Goal: Task Accomplishment & Management: Use online tool/utility

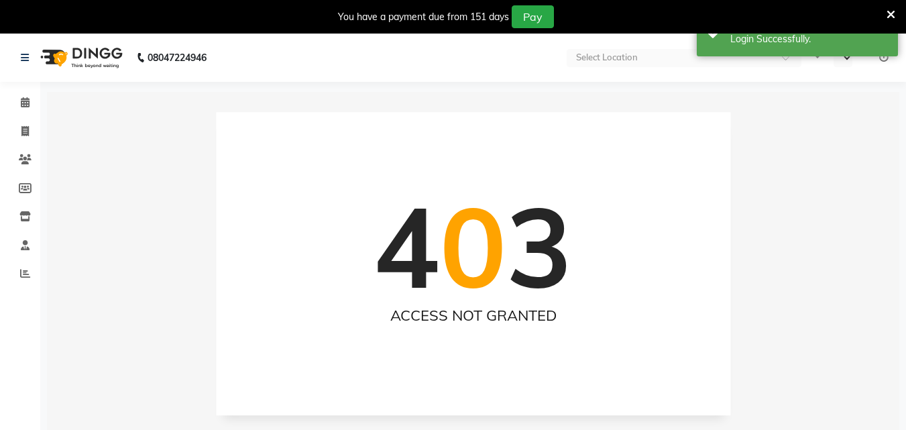
select select "en"
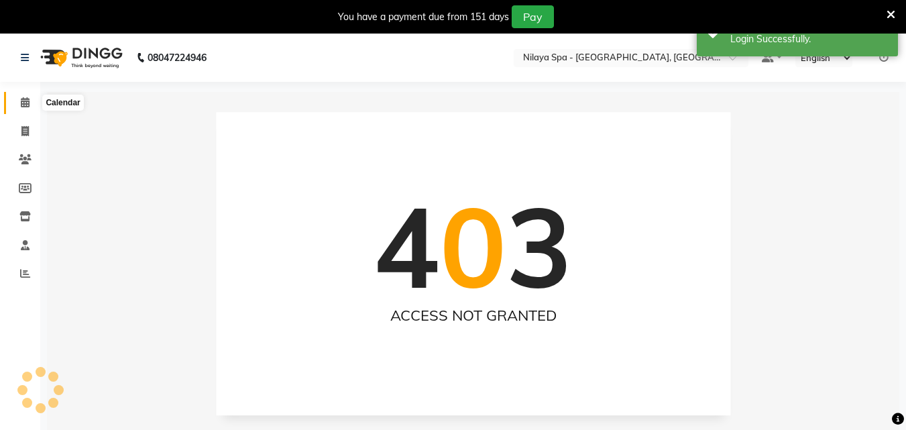
click at [25, 107] on span at bounding box center [24, 102] width 23 height 15
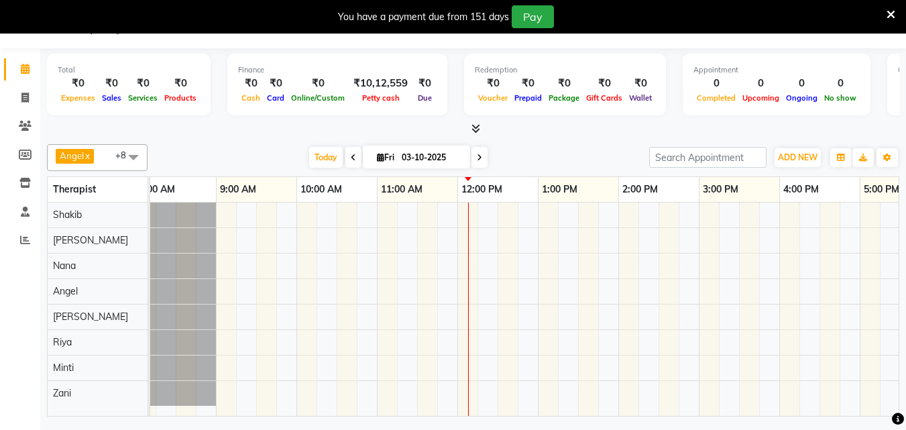
click at [351, 159] on icon at bounding box center [353, 158] width 5 height 8
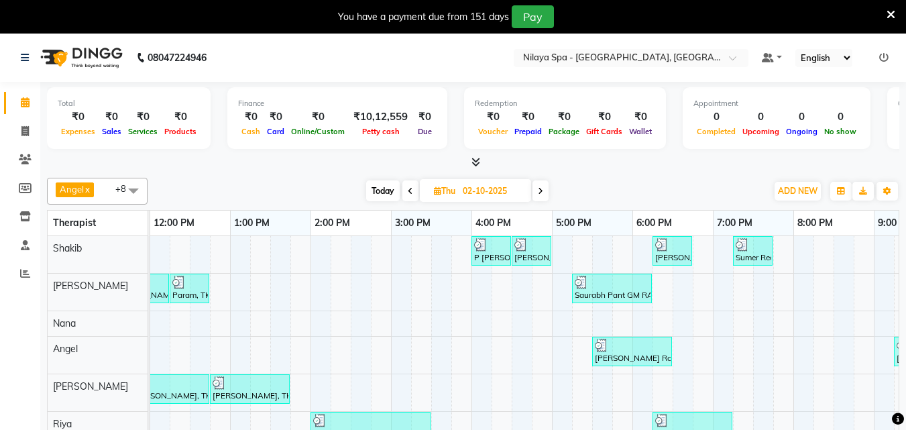
click at [411, 192] on icon at bounding box center [410, 191] width 5 height 8
type input "01-10-2025"
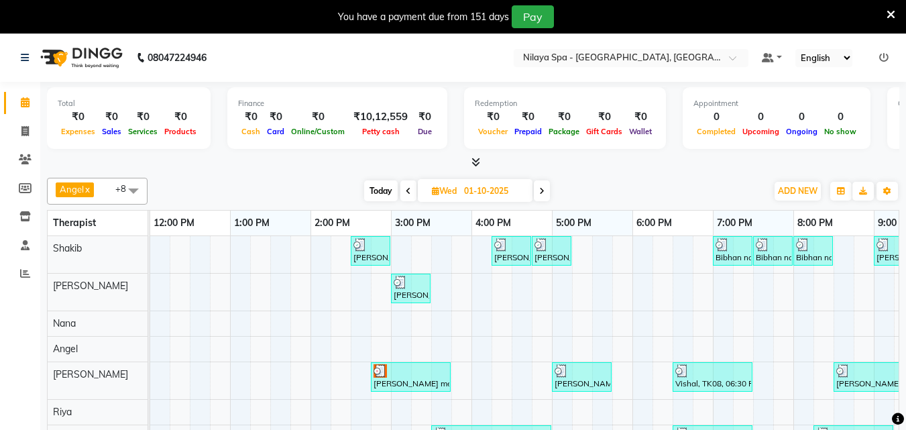
scroll to position [60, 322]
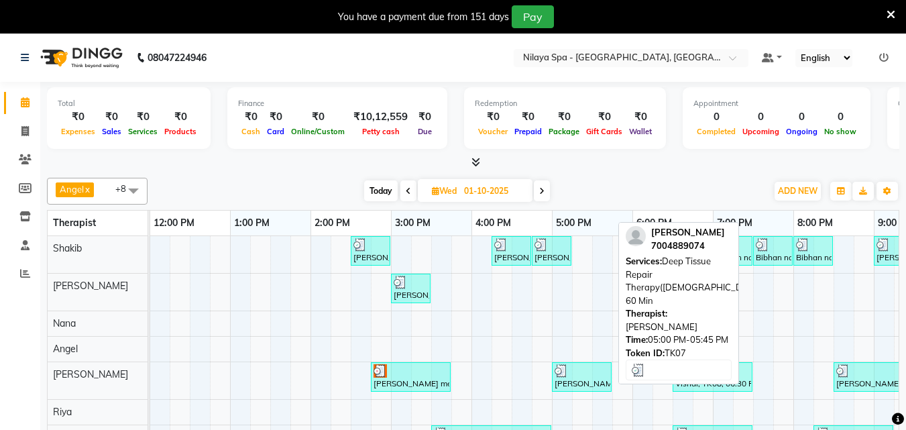
click at [583, 379] on div "[PERSON_NAME], TK07, 05:00 PM-05:45 PM, Deep Tissue Repair Therapy([DEMOGRAPHIC…" at bounding box center [581, 376] width 57 height 25
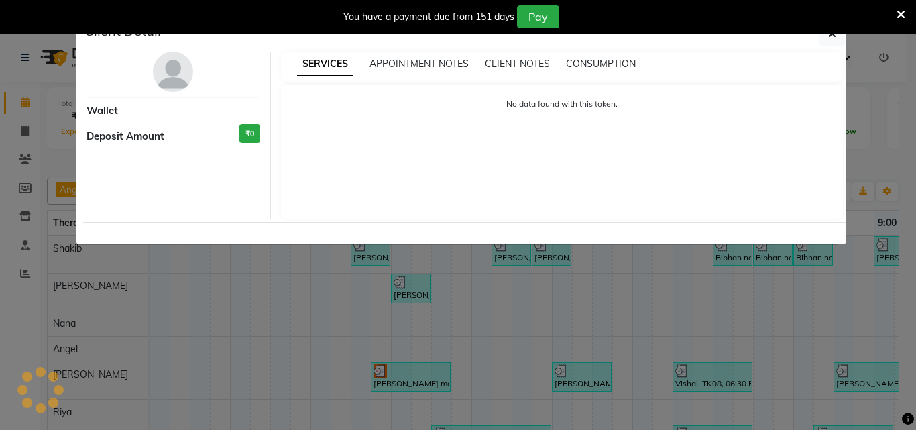
select select "3"
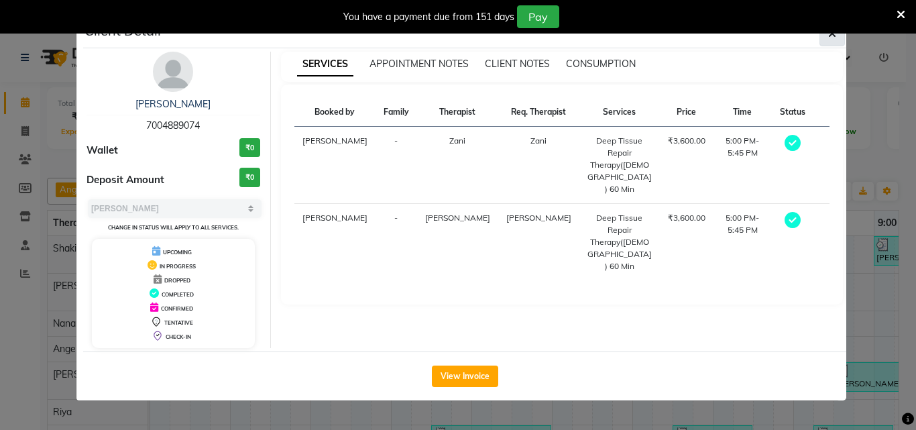
click at [821, 46] on button "button" at bounding box center [831, 33] width 25 height 25
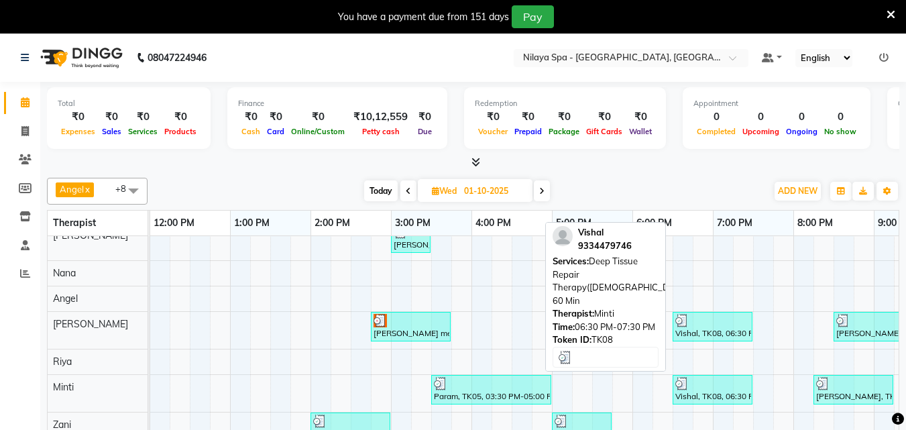
scroll to position [60, 0]
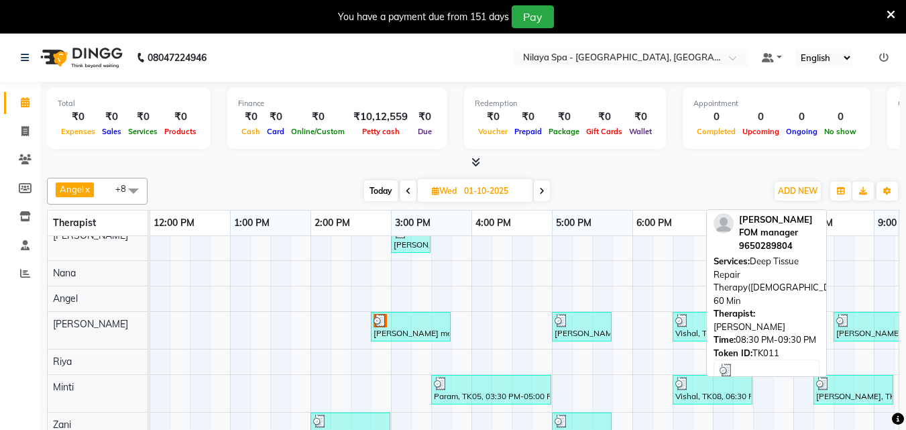
click at [853, 322] on div "[PERSON_NAME] FOM manager , TK11, 08:30 PM-09:30 PM, Deep Tissue Repair Therapy…" at bounding box center [873, 326] width 77 height 25
select select "3"
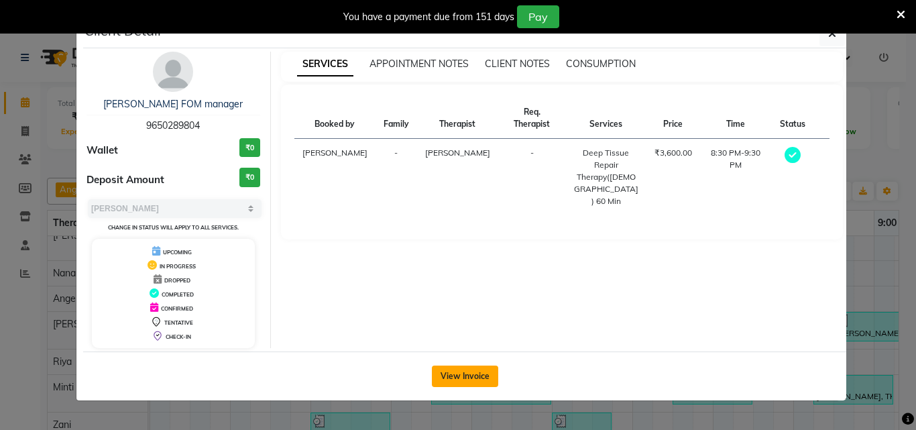
click at [481, 369] on button "View Invoice" at bounding box center [465, 375] width 66 height 21
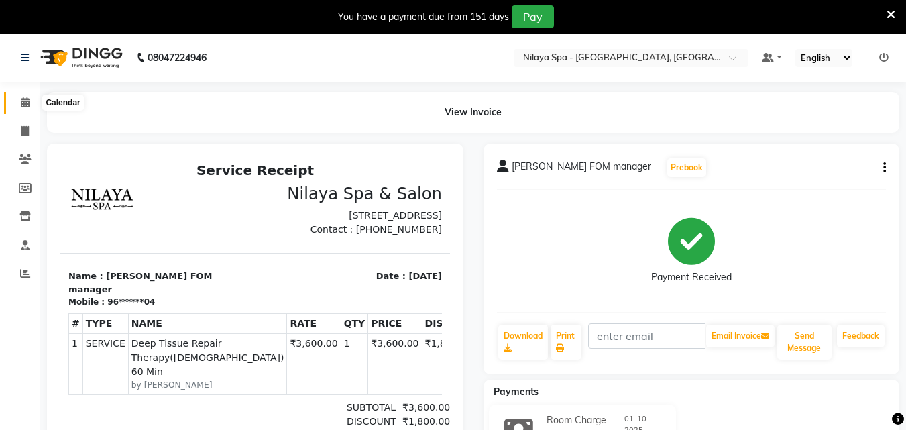
click at [27, 103] on icon at bounding box center [25, 102] width 9 height 10
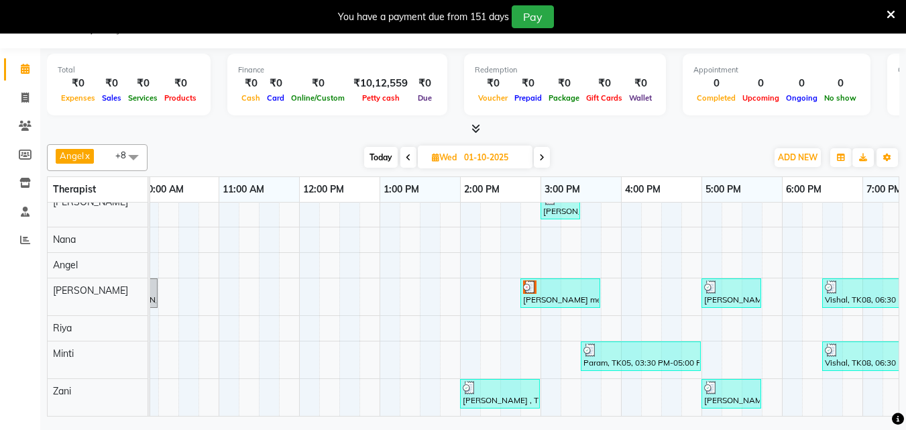
scroll to position [0, 263]
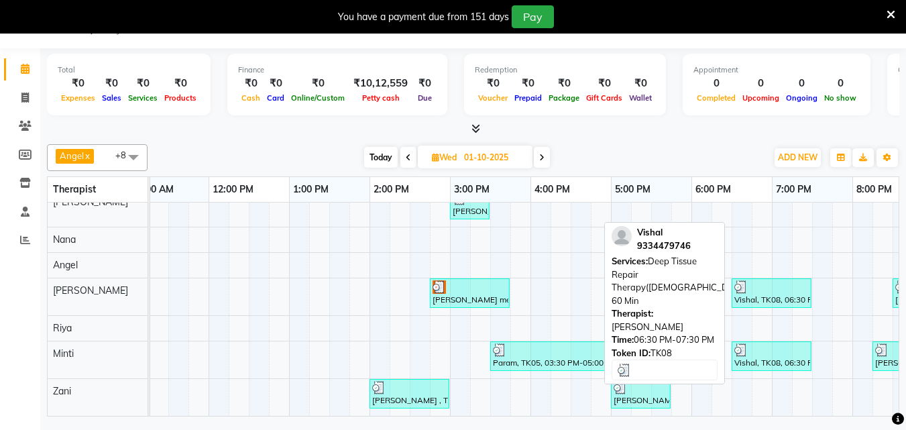
click at [776, 294] on div "Vishal, TK08, 06:30 PM-07:30 PM, Deep Tissue Repair Therapy([DEMOGRAPHIC_DATA])…" at bounding box center [771, 292] width 77 height 25
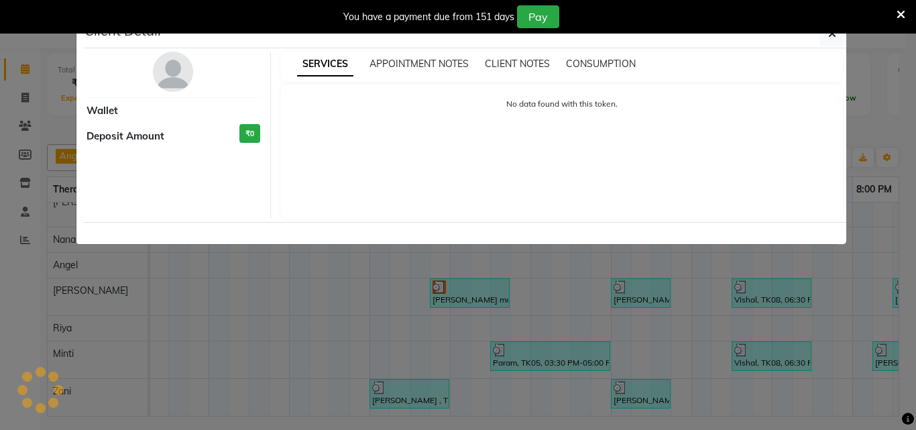
select select "3"
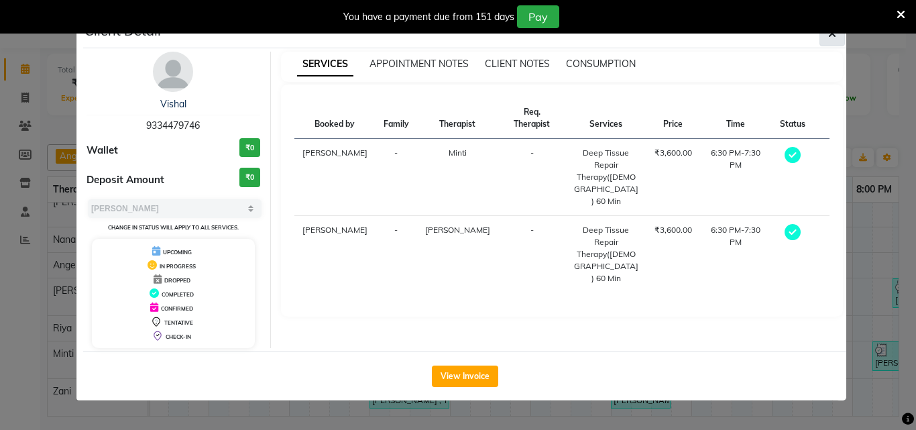
click at [819, 39] on button "button" at bounding box center [831, 33] width 25 height 25
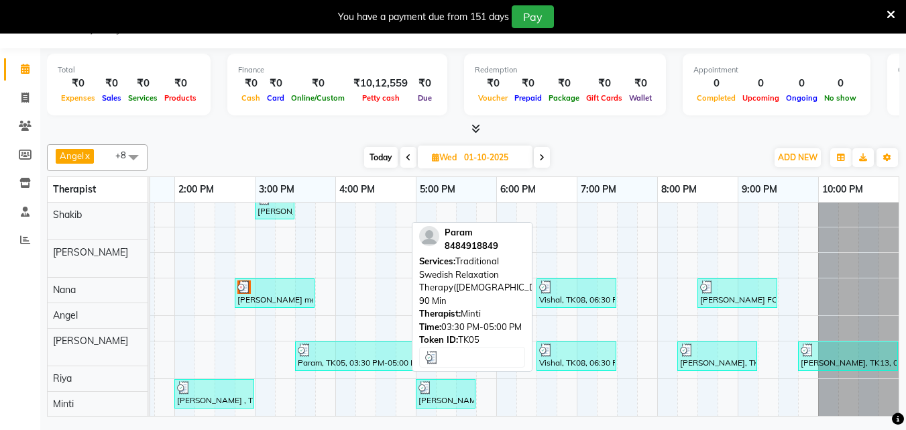
scroll to position [60, 0]
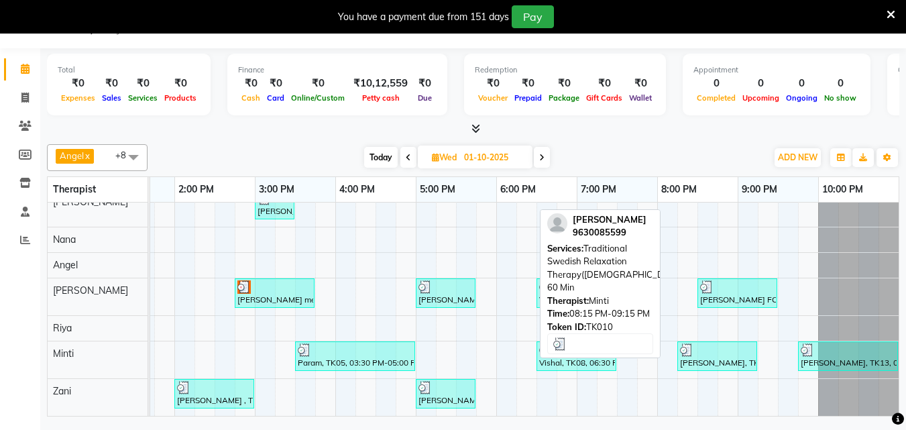
click at [684, 343] on div at bounding box center [717, 349] width 74 height 13
select select "3"
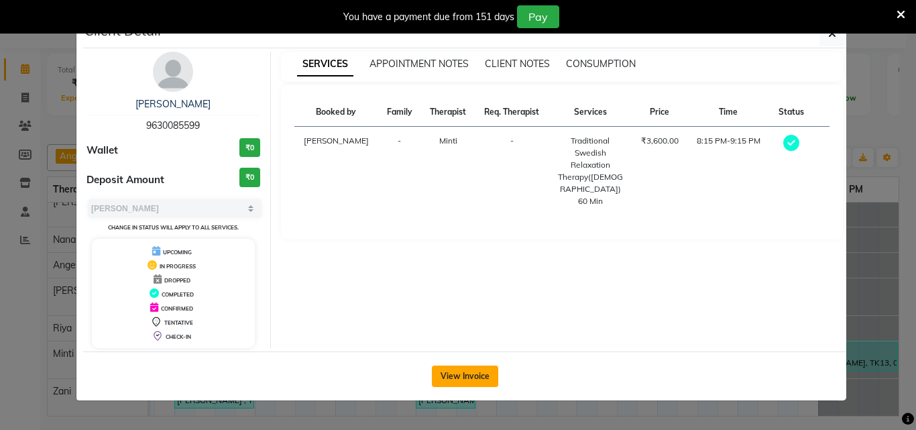
click at [480, 371] on button "View Invoice" at bounding box center [465, 375] width 66 height 21
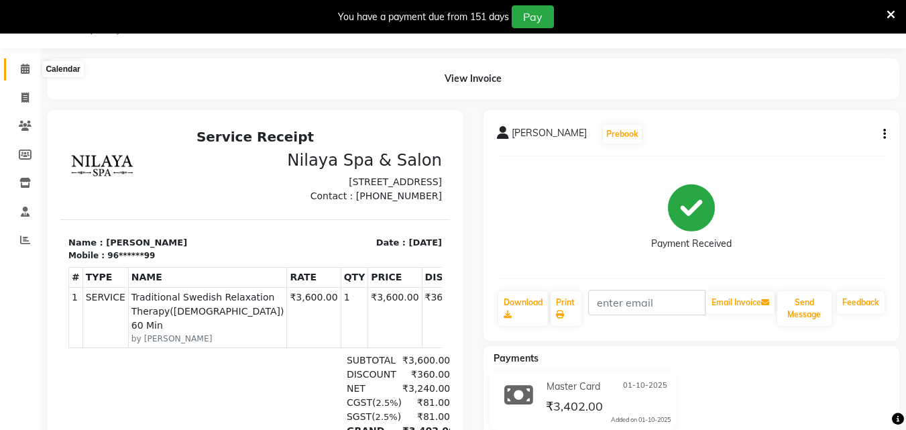
click at [30, 66] on span at bounding box center [24, 69] width 23 height 15
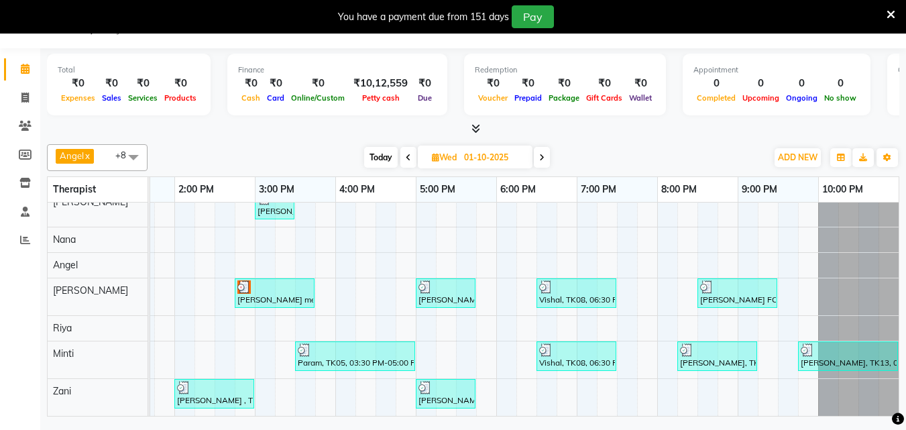
scroll to position [60, 0]
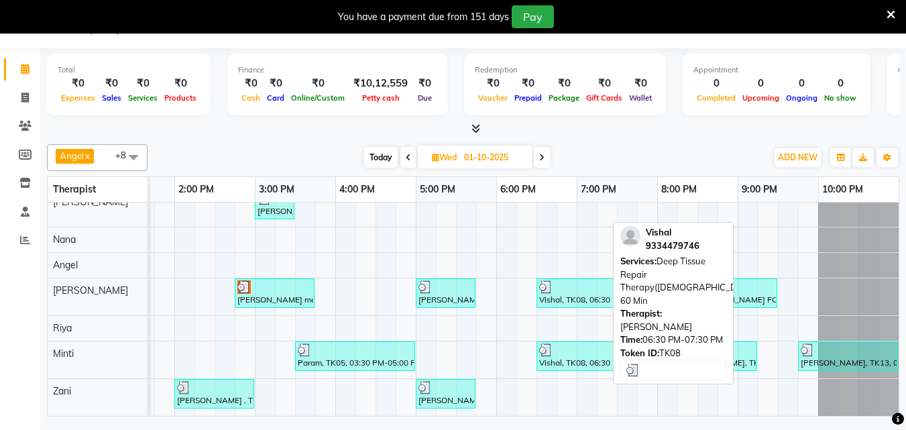
click at [575, 282] on div at bounding box center [576, 286] width 74 height 13
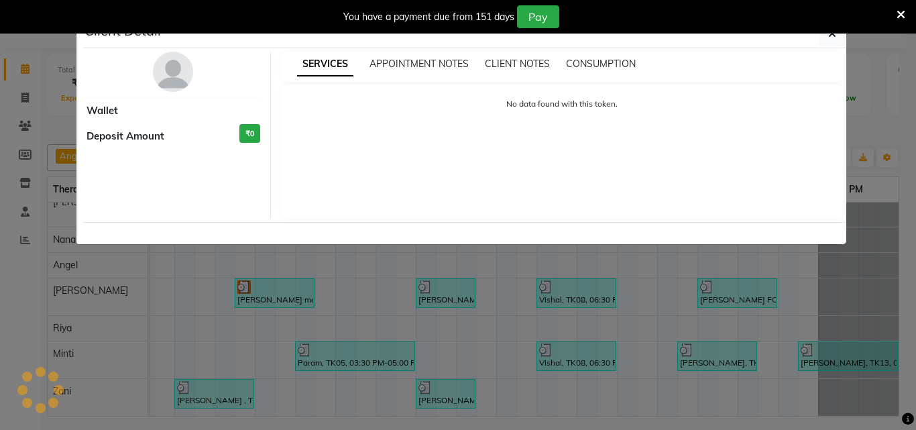
select select "3"
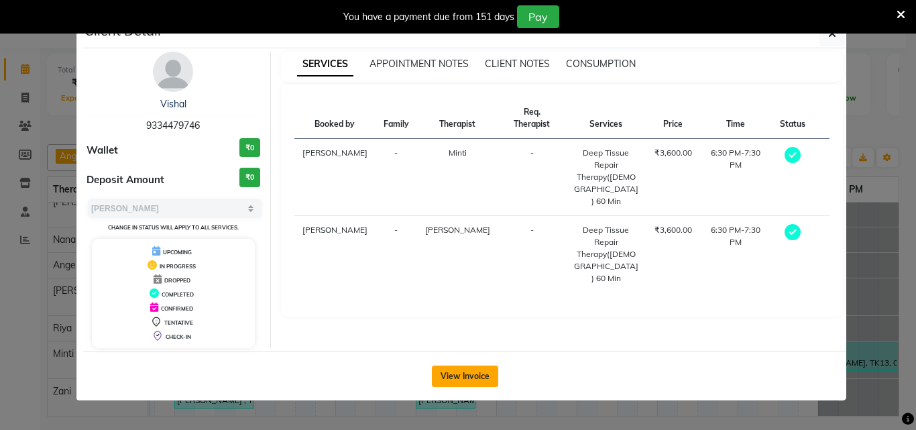
click at [459, 377] on button "View Invoice" at bounding box center [465, 375] width 66 height 21
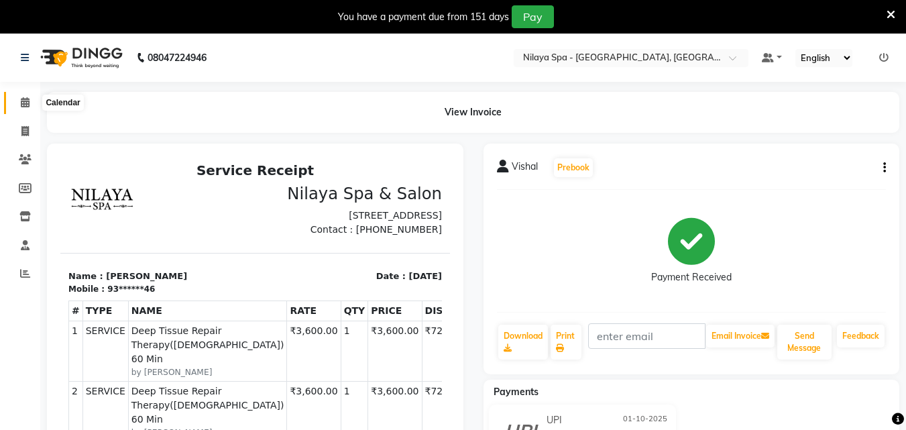
click at [22, 100] on icon at bounding box center [25, 102] width 9 height 10
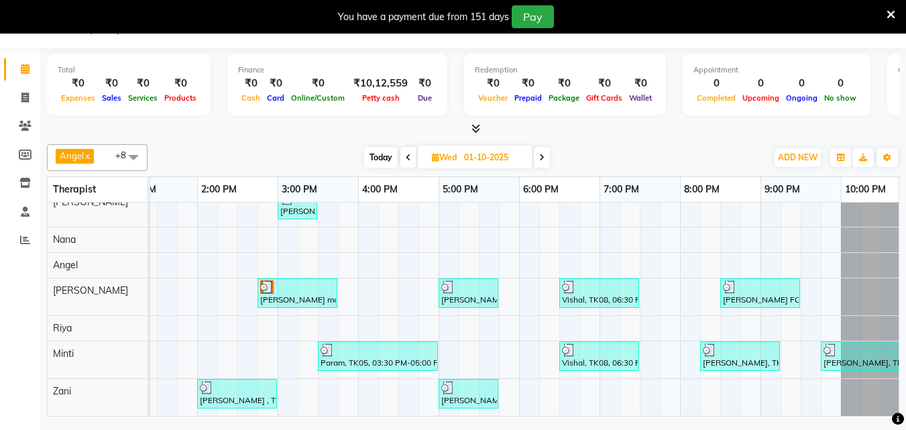
scroll to position [0, 459]
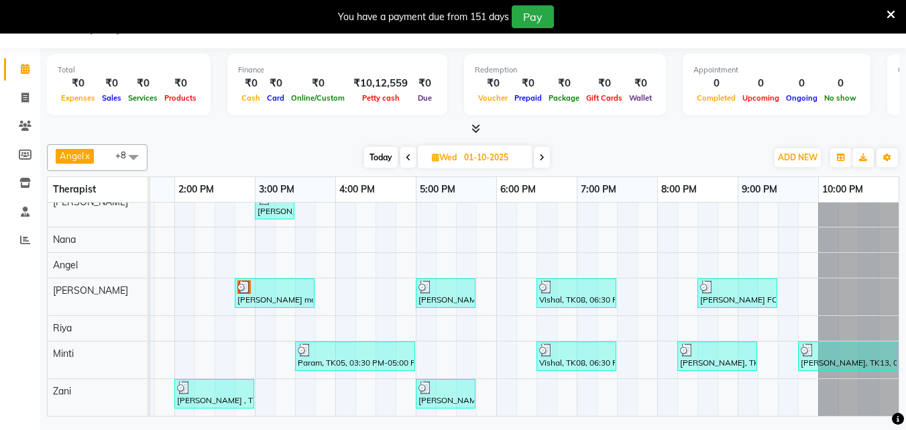
click at [543, 156] on icon at bounding box center [541, 158] width 5 height 8
type input "02-10-2025"
